Goal: Task Accomplishment & Management: Manage account settings

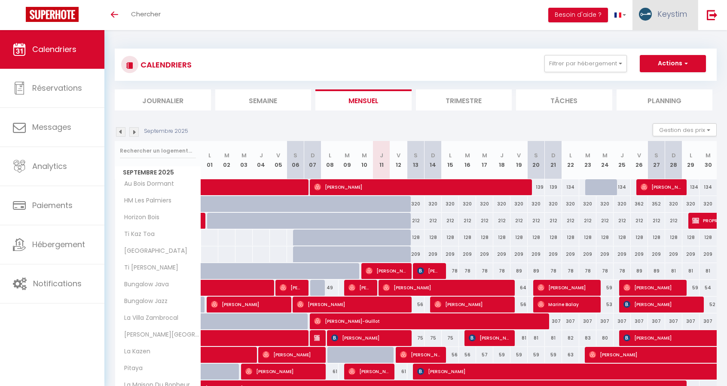
click at [686, 19] on span "Keystim" at bounding box center [672, 14] width 30 height 11
click at [659, 55] on link "Équipe" at bounding box center [664, 58] width 64 height 15
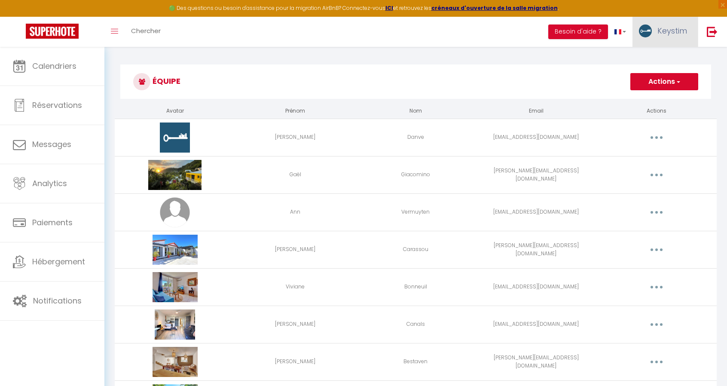
click at [668, 25] on span "Keystim" at bounding box center [672, 30] width 30 height 11
click at [656, 58] on link "Paramètres" at bounding box center [664, 59] width 64 height 15
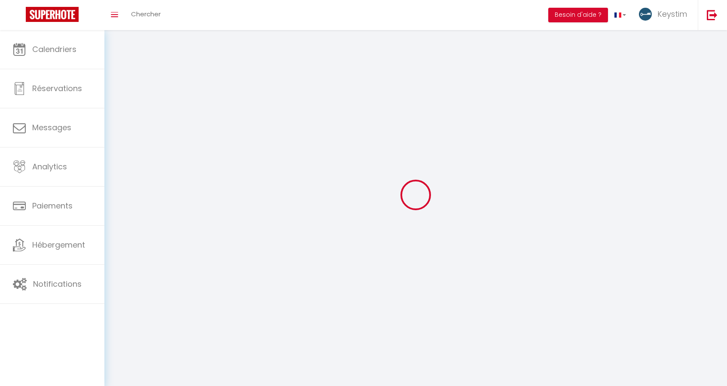
type input "Keystim"
type input "[PERSON_NAME]"
type input "[PHONE_NUMBER]"
type input "[STREET_ADDRESS][PERSON_NAME]"
type input "97480"
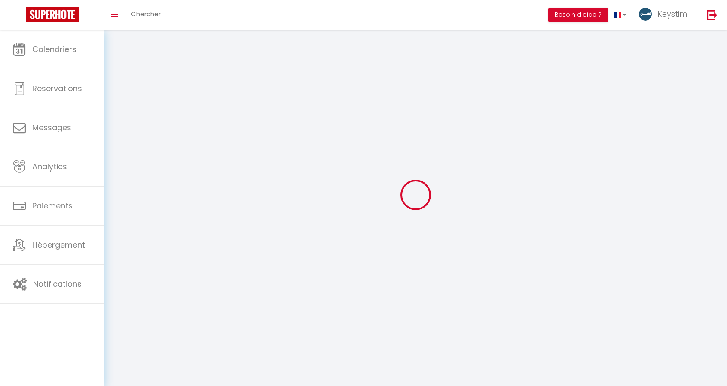
type input "Saint-Joseph"
type input "CddamTvV8sDw7PIoThPH009X8"
type input "rmNeyOmtXQTjILB6LMWWPTtvU"
select select "177"
select select "28"
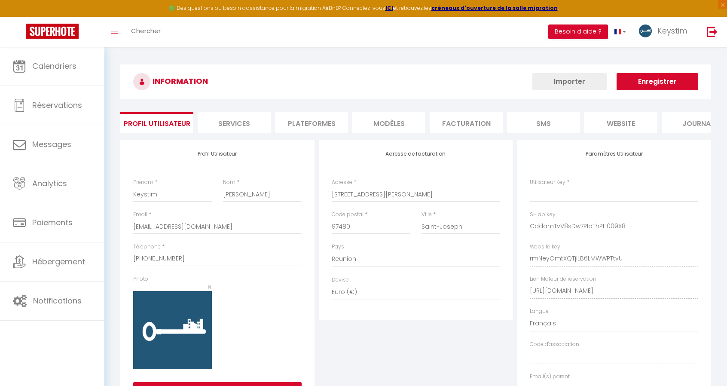
type input "CddamTvV8sDw7PIoThPH009X8"
type input "rmNeyOmtXQTjILB6LMWWPTtvU"
type input "[URL][DOMAIN_NAME]"
select select "fr"
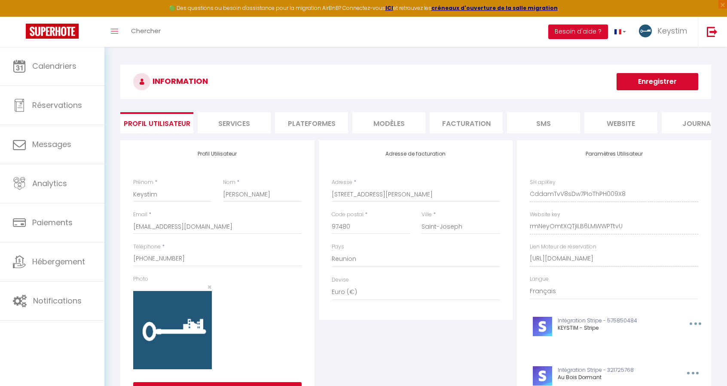
click at [311, 118] on li "Plateformes" at bounding box center [311, 122] width 73 height 21
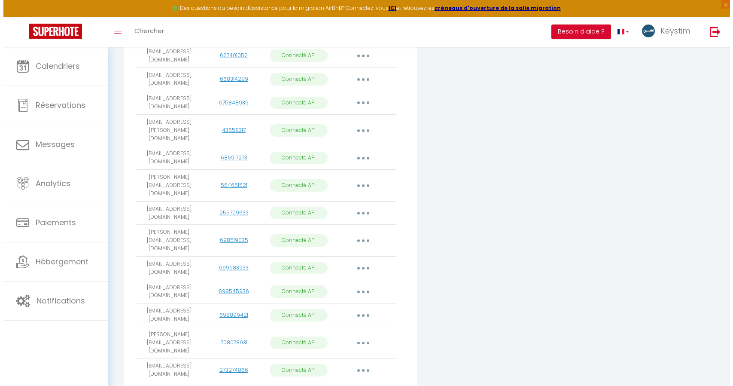
scroll to position [608, 0]
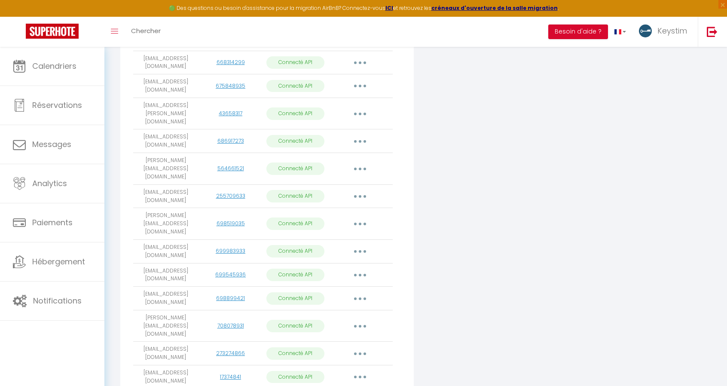
click at [363, 268] on button "button" at bounding box center [360, 275] width 24 height 14
click at [334, 287] on link "Importer les appartements" at bounding box center [322, 294] width 95 height 15
select select "70605"
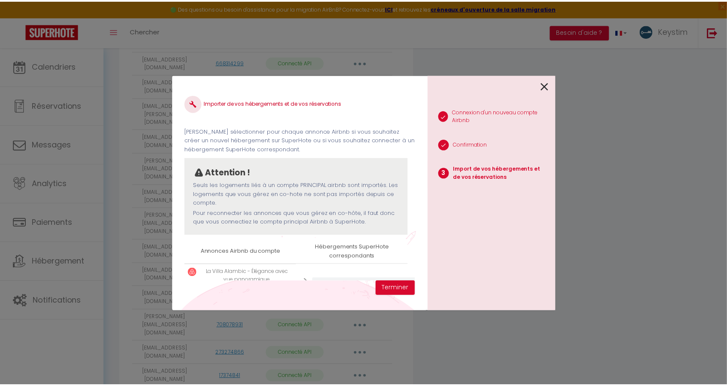
scroll to position [33, 0]
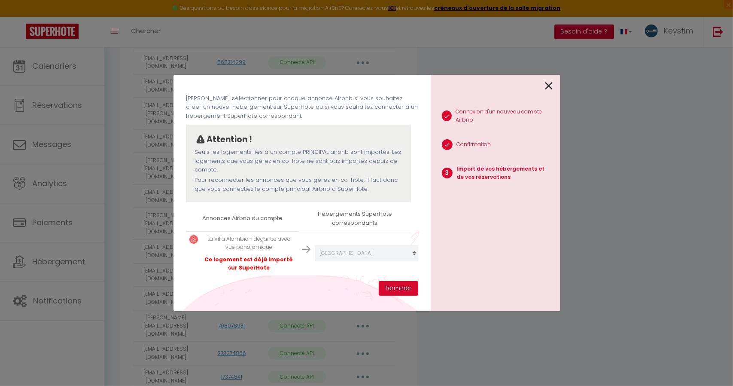
click at [228, 58] on div "Importer de vos hébergements et de vos réservations [PERSON_NAME] sélectionner …" at bounding box center [367, 193] width 387 height 386
click at [552, 81] on icon at bounding box center [550, 85] width 8 height 13
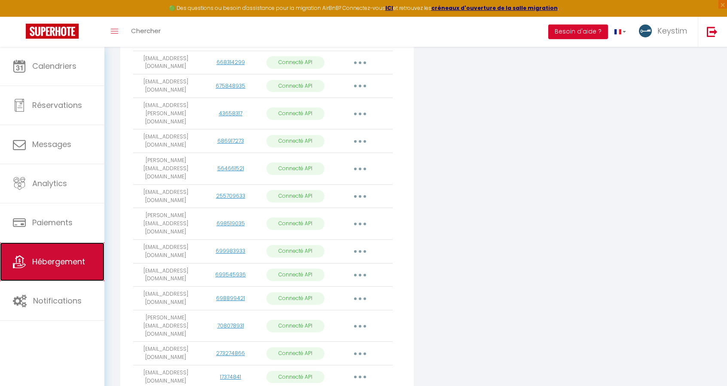
click at [65, 268] on link "Hébergement" at bounding box center [52, 261] width 104 height 39
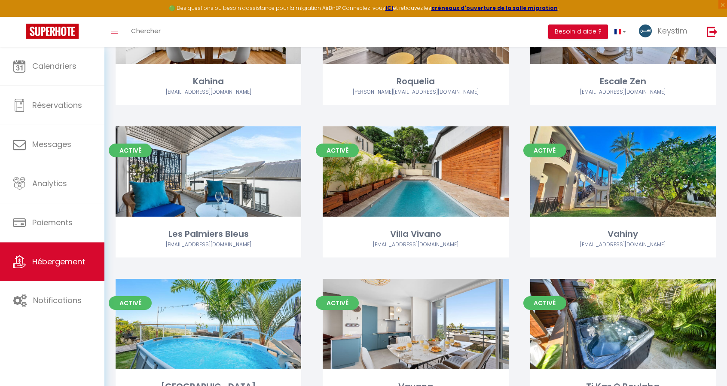
scroll to position [1205, 0]
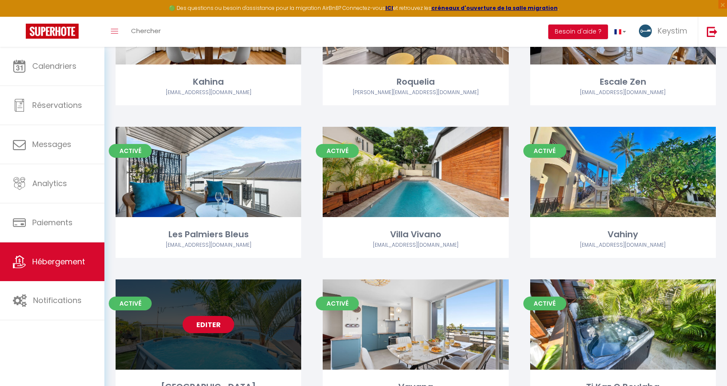
click at [188, 320] on link "Editer" at bounding box center [209, 324] width 52 height 17
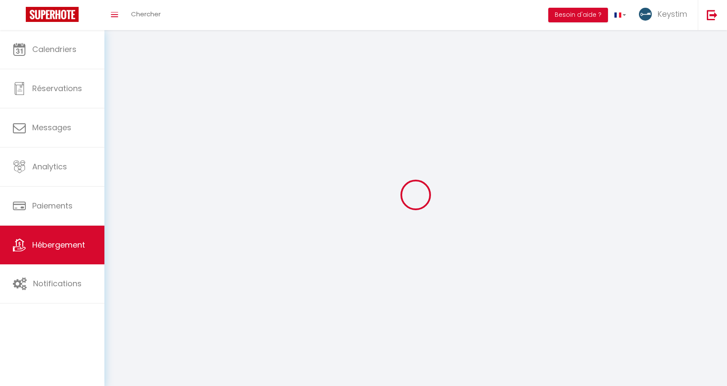
select select "1"
select select
select select "28"
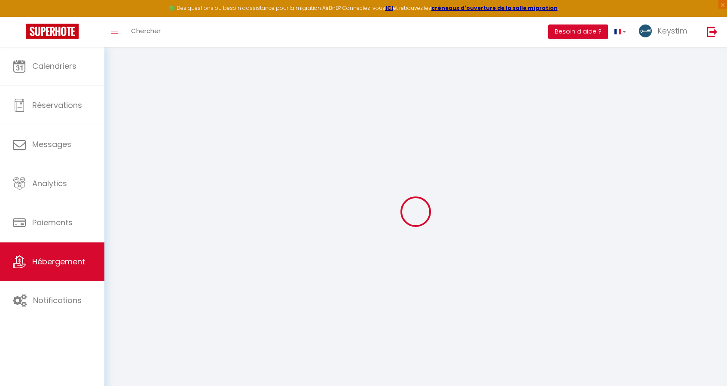
select select
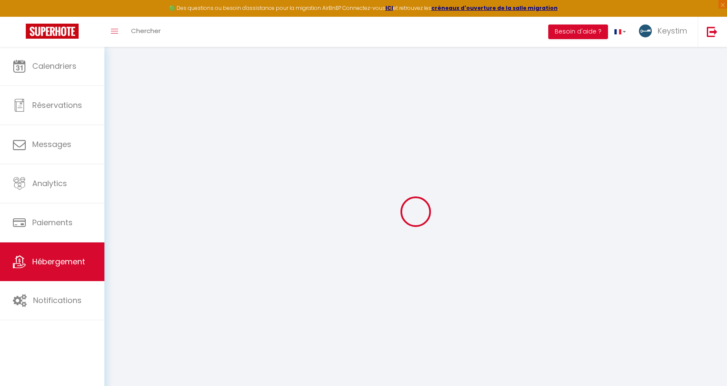
select select
checkbox input "false"
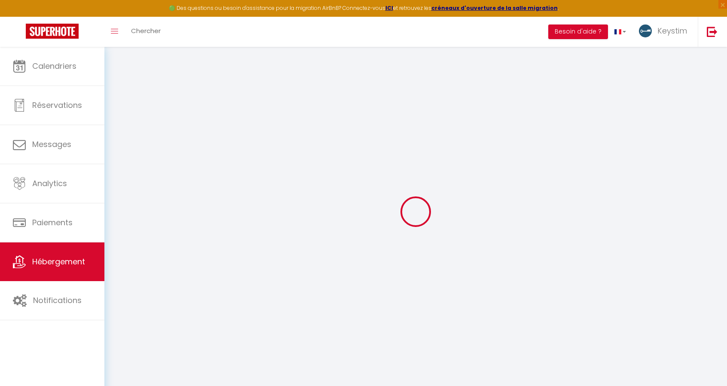
select select
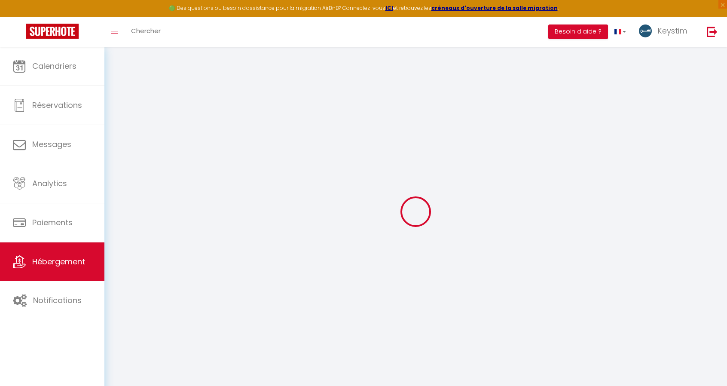
select select
checkbox input "false"
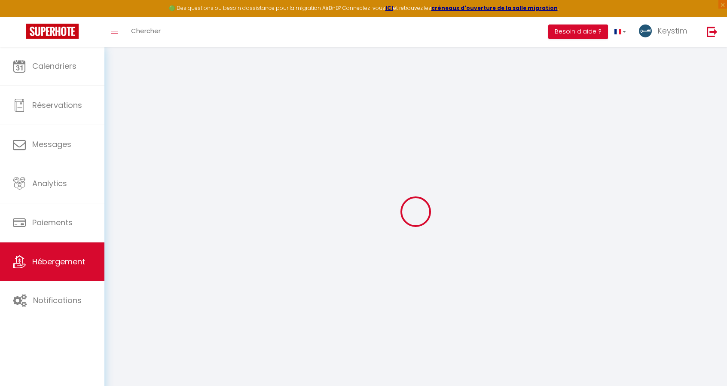
checkbox input "false"
select select
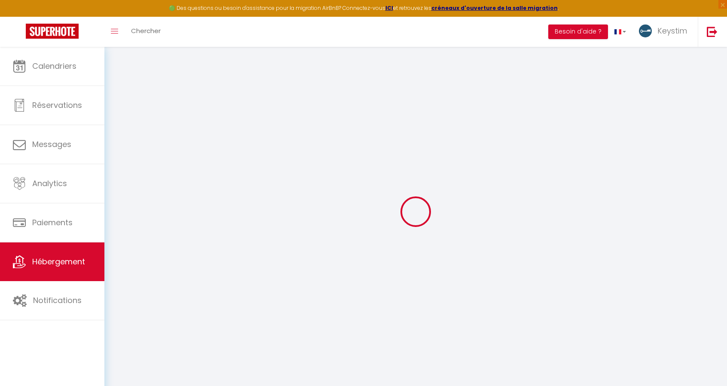
select select
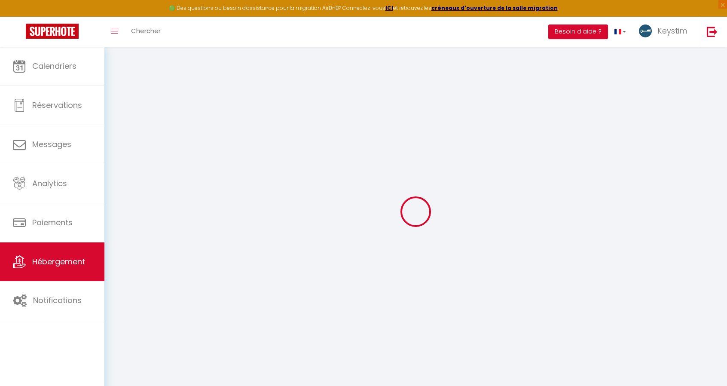
checkbox input "false"
select select
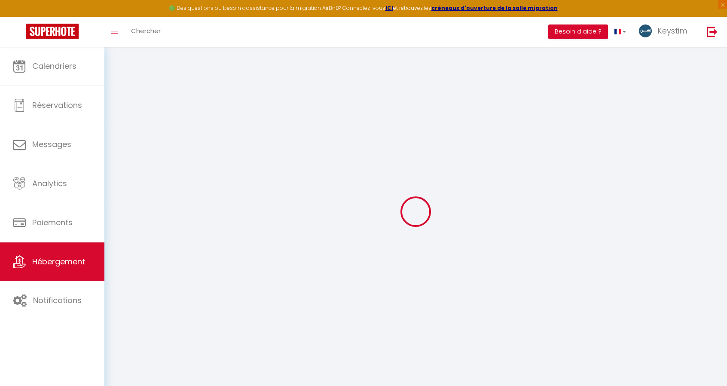
select select
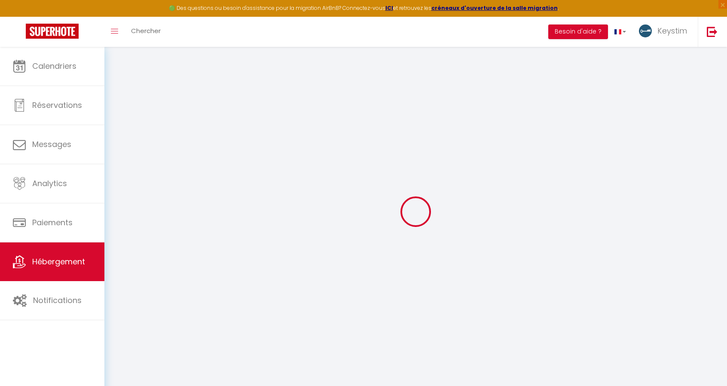
select select
checkbox input "false"
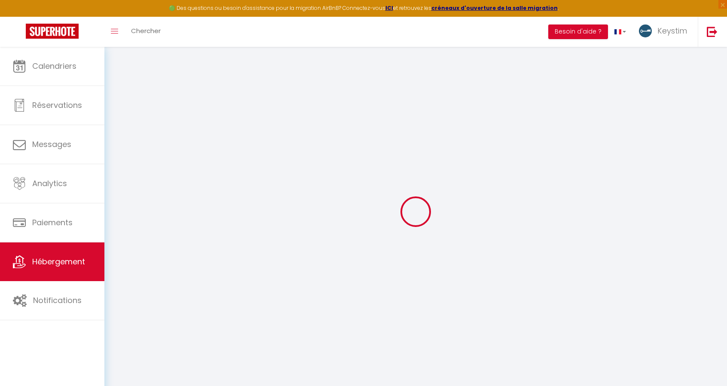
checkbox input "false"
select select
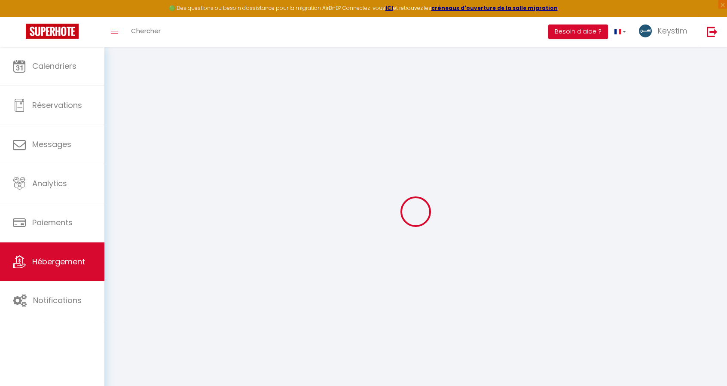
select select
checkbox input "false"
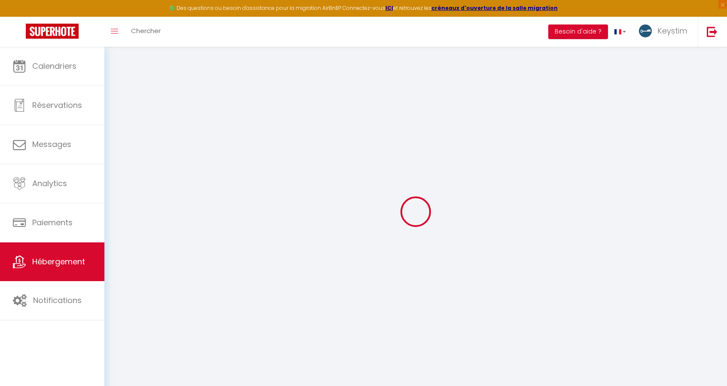
checkbox input "false"
select select
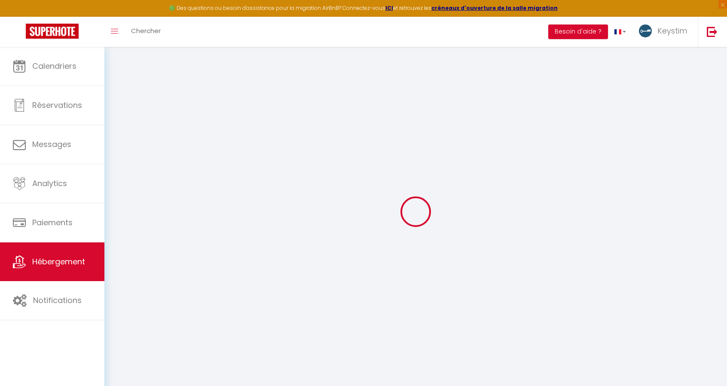
type input "[GEOGRAPHIC_DATA]"
type input "[PERSON_NAME]"
type input "Maillot"
type input "97B Chemin de La Vieille Usine"
type input "97436"
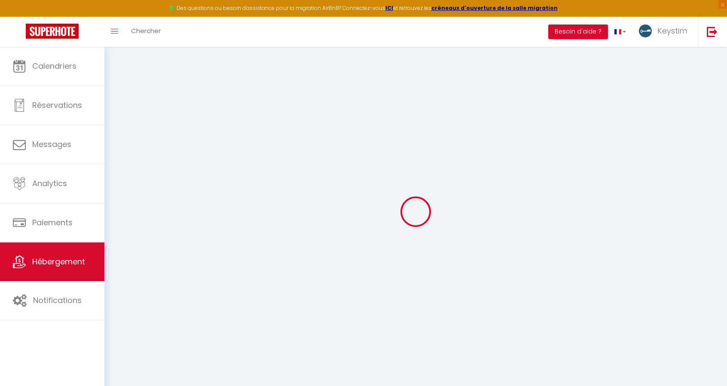
type input "[GEOGRAPHIC_DATA]"
select select "houses"
select select "6"
select select "4"
select select "3"
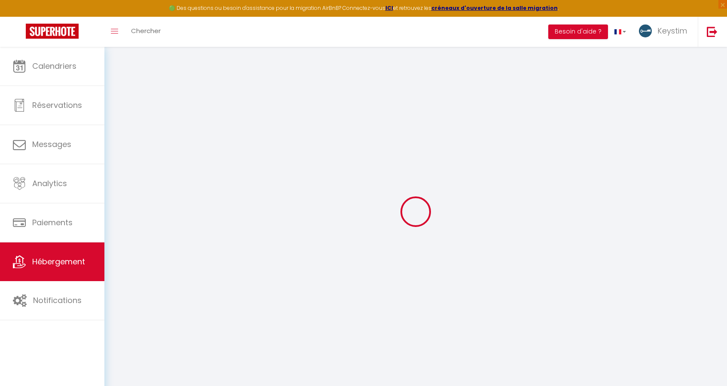
type input "1500"
type input "145"
type input "5"
type input "4"
type input "1500"
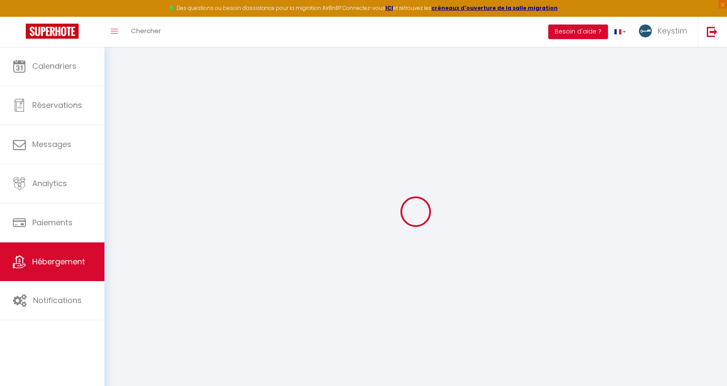
select select
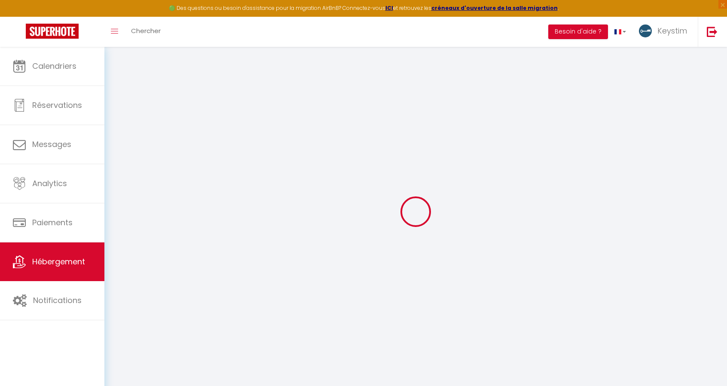
type input "97B Chemin de la Vieille Usine"
type input "97436"
type input "[GEOGRAPHIC_DATA]"
select select "177"
type input "[EMAIL_ADDRESS][DOMAIN_NAME]"
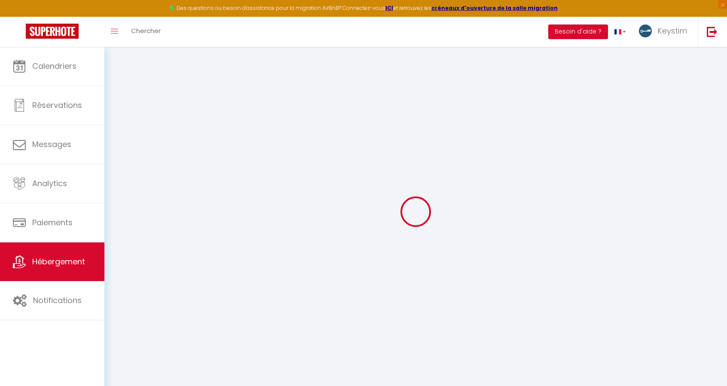
select select
checkbox input "false"
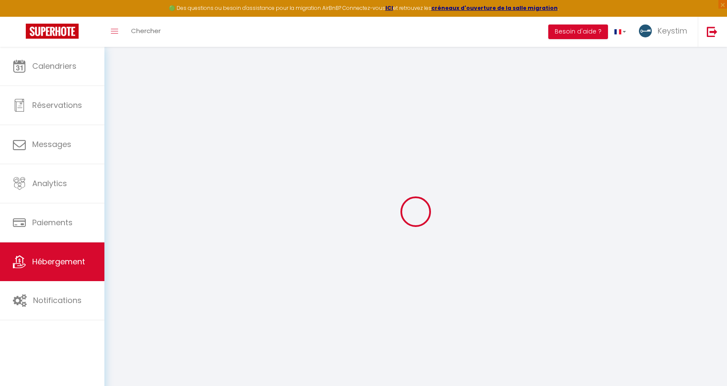
radio input "true"
type input "22"
type input "145"
type input "0"
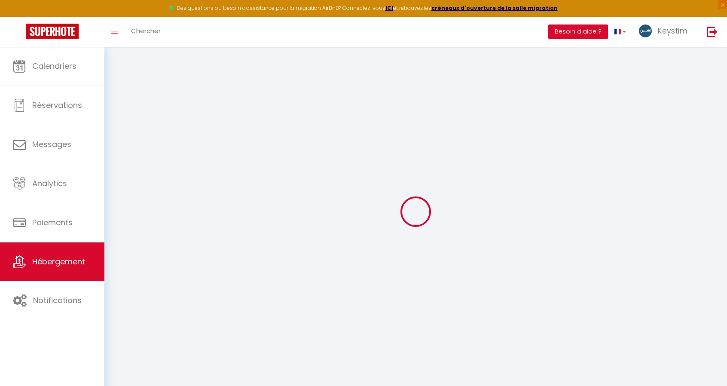
type input "0"
select select
checkbox input "false"
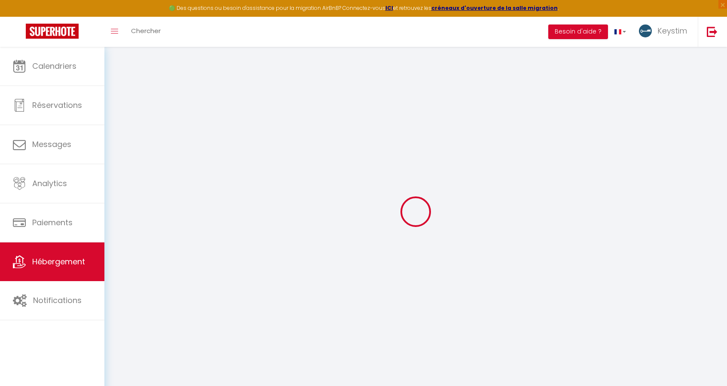
checkbox input "false"
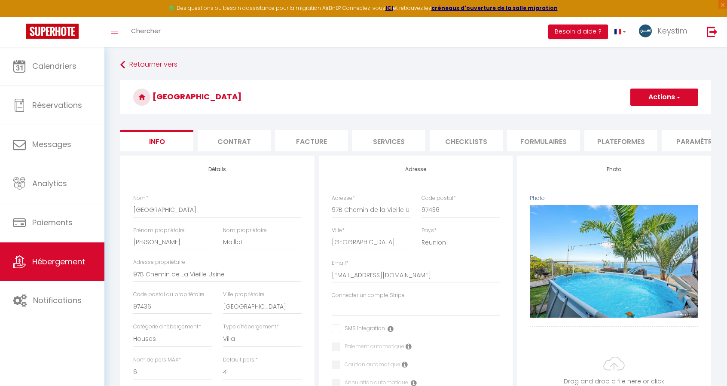
click at [613, 144] on li "Plateformes" at bounding box center [620, 140] width 73 height 21
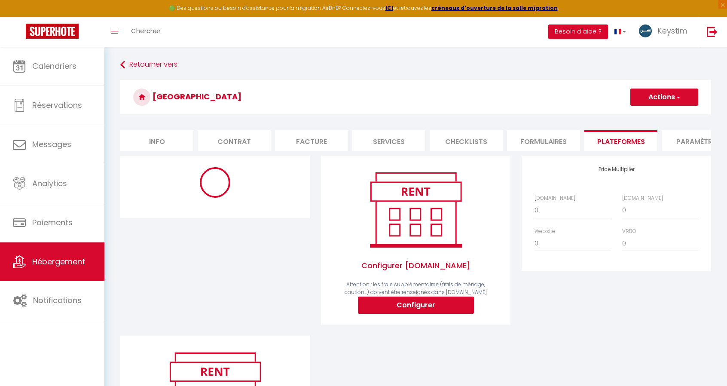
select select "365"
select select "well_reviewed_guests"
select select "EUR"
select select "8555"
select select "14752-1437074568596652756"
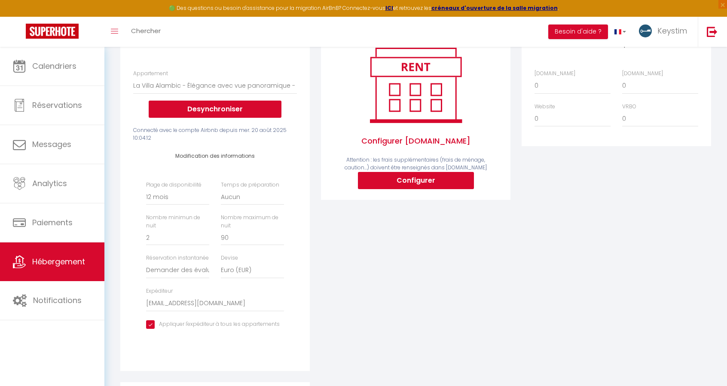
scroll to position [152, 0]
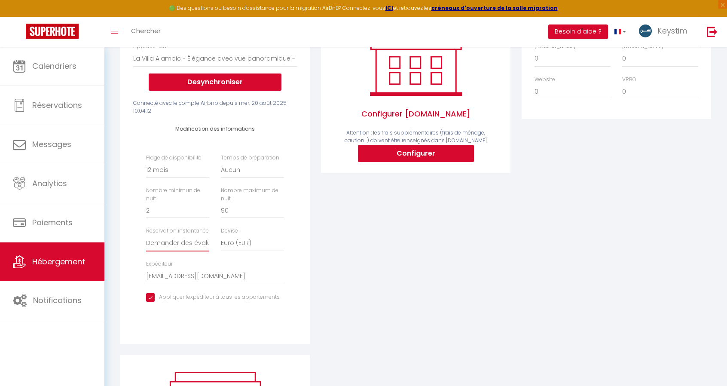
click at [184, 250] on select "Activée Demander des évaluations positives" at bounding box center [177, 243] width 63 height 16
select select "everyone"
click at [146, 241] on select "Activée Demander des évaluations positives" at bounding box center [177, 243] width 63 height 16
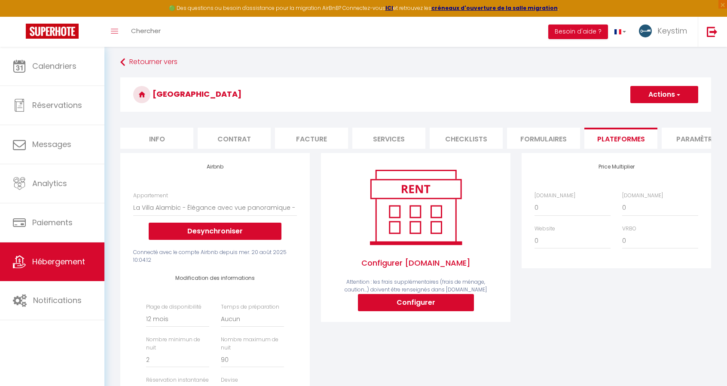
scroll to position [0, 0]
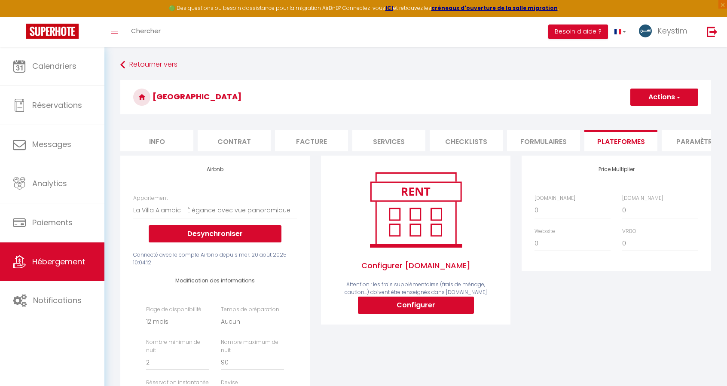
click at [669, 92] on button "Actions" at bounding box center [664, 97] width 68 height 17
click at [652, 116] on link "Enregistrer" at bounding box center [664, 115] width 68 height 11
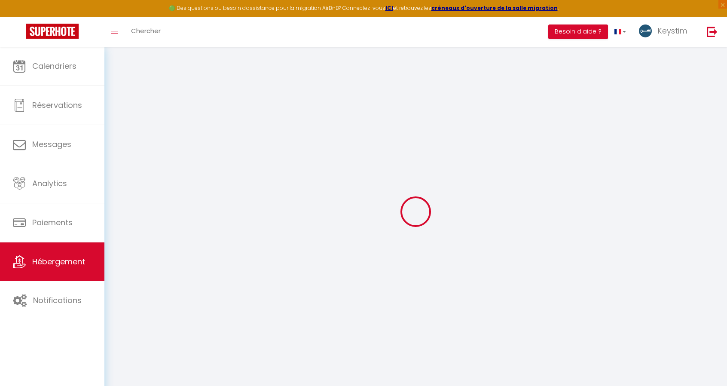
select select "365"
select select "EUR"
select select "8555"
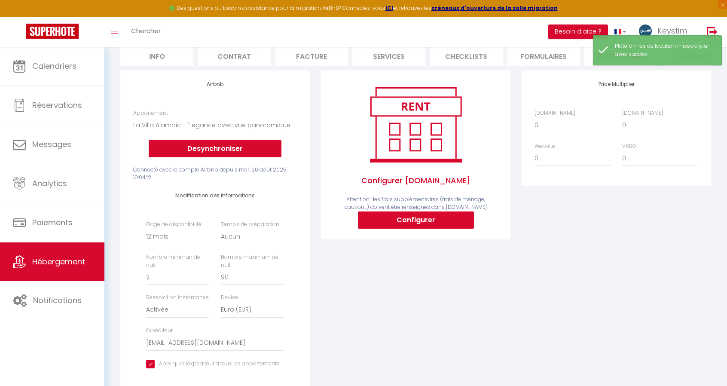
scroll to position [107, 0]
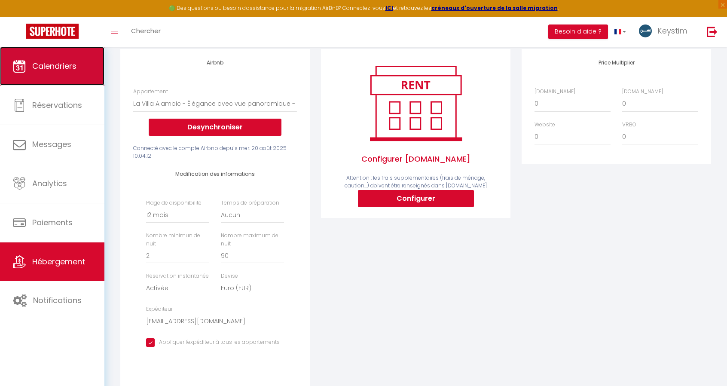
click at [19, 67] on icon at bounding box center [19, 66] width 13 height 13
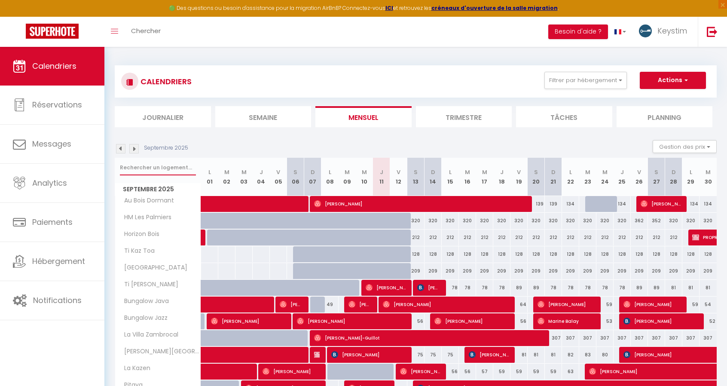
click at [146, 161] on input "text" at bounding box center [158, 167] width 76 height 15
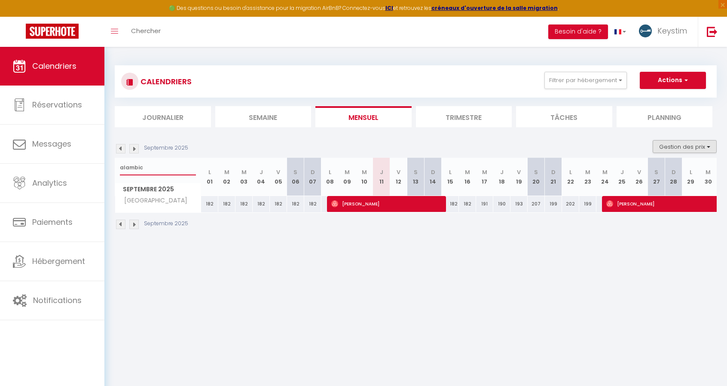
type input "alambic"
click at [671, 144] on button "Gestion des prix" at bounding box center [685, 146] width 64 height 13
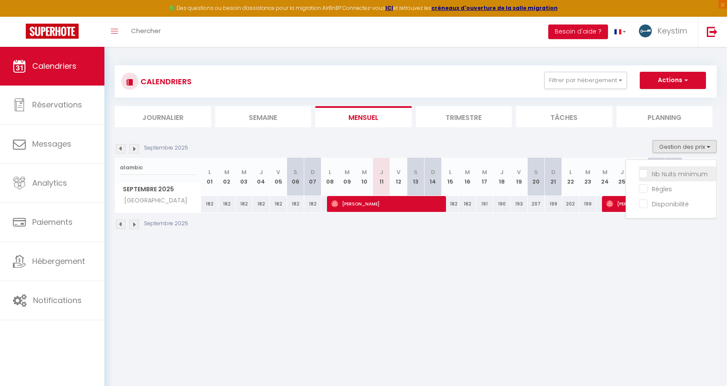
click at [662, 172] on input "Nb Nuits minimum" at bounding box center [677, 173] width 77 height 9
checkbox input "true"
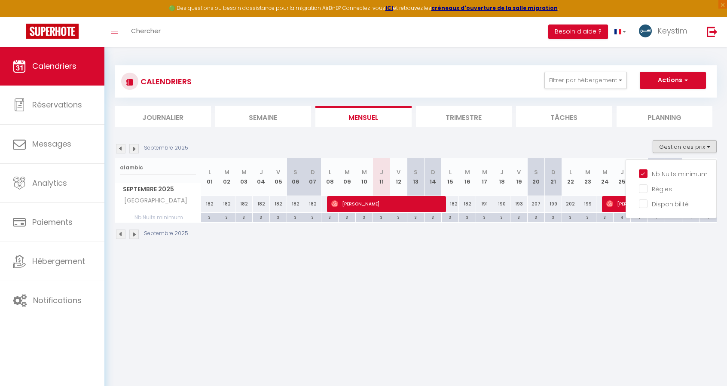
click at [571, 235] on div "Septembre 2025" at bounding box center [416, 235] width 602 height 25
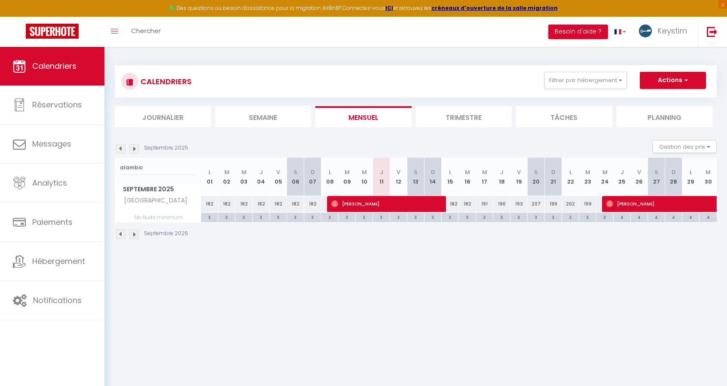
click at [138, 149] on img at bounding box center [133, 148] width 9 height 9
